Goal: Navigation & Orientation: Find specific page/section

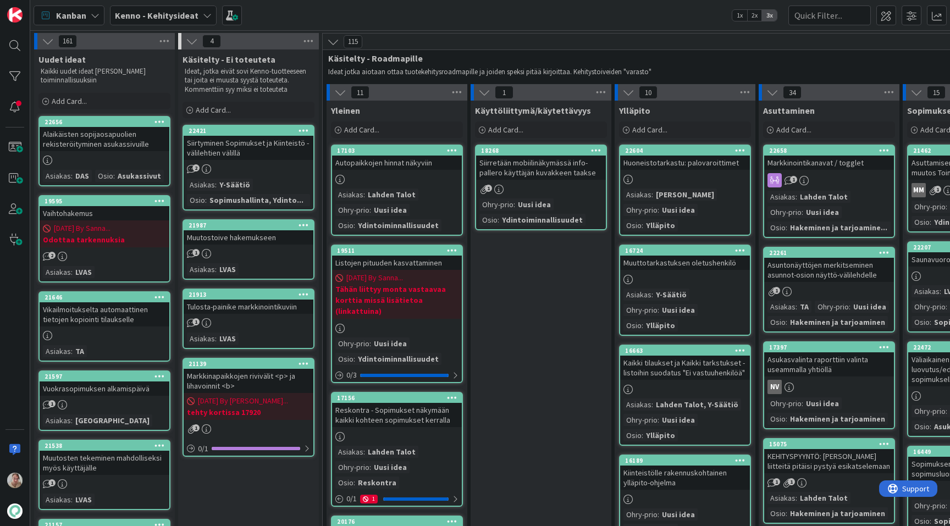
click at [164, 16] on b "Kenno - Kehitysideat" at bounding box center [157, 15] width 84 height 11
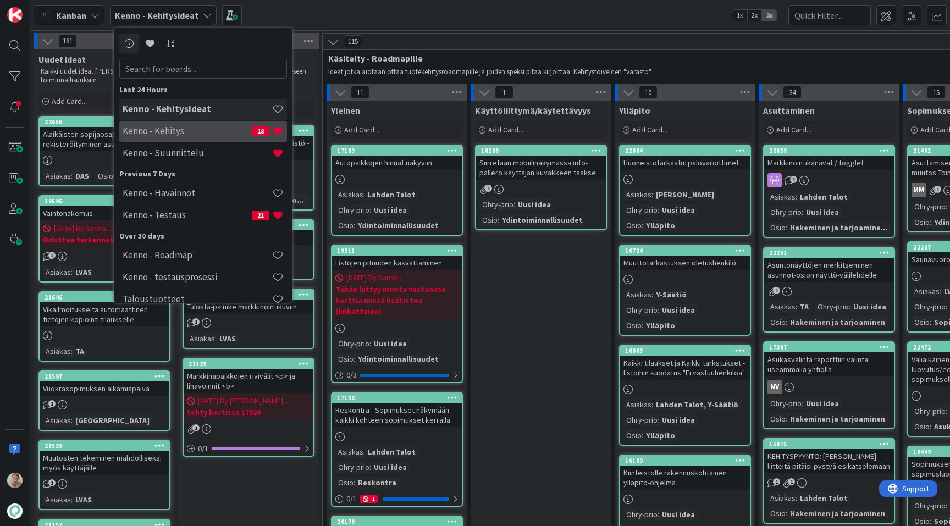
click at [181, 129] on h4 "Kenno - Kehitys" at bounding box center [187, 130] width 129 height 11
